Goal: Information Seeking & Learning: Learn about a topic

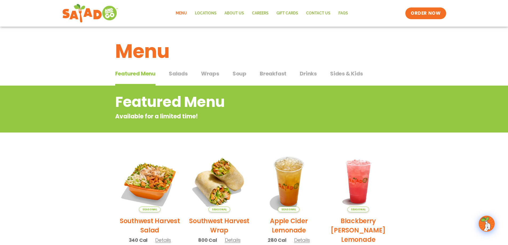
click at [243, 73] on span "Soup" at bounding box center [240, 74] width 14 height 8
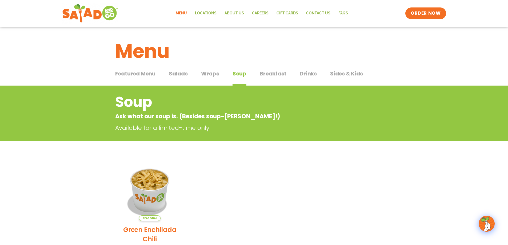
click at [213, 71] on span "Wraps" at bounding box center [210, 74] width 18 height 8
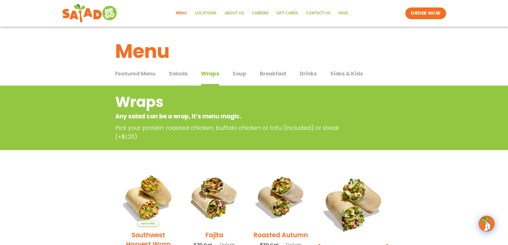
click at [183, 73] on span "Salads" at bounding box center [178, 74] width 19 height 8
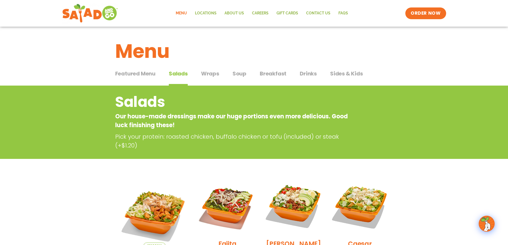
click at [348, 74] on span "Sides & Kids" at bounding box center [346, 74] width 33 height 8
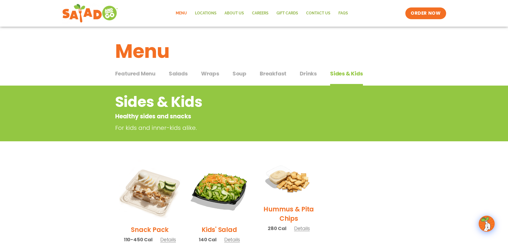
scroll to position [27, 0]
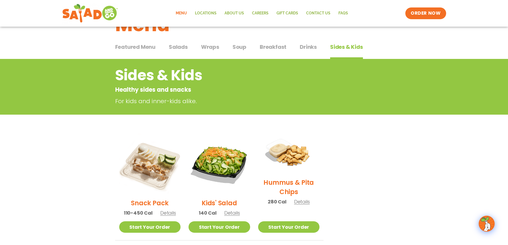
click at [312, 46] on span "Drinks" at bounding box center [308, 47] width 17 height 8
